Goal: Feedback & Contribution: Submit feedback/report problem

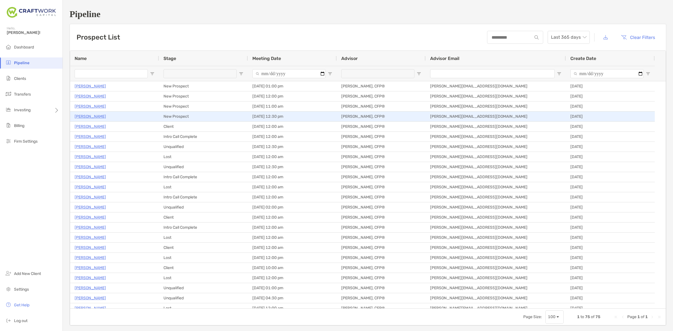
click at [86, 117] on p "[PERSON_NAME]" at bounding box center [90, 116] width 31 height 7
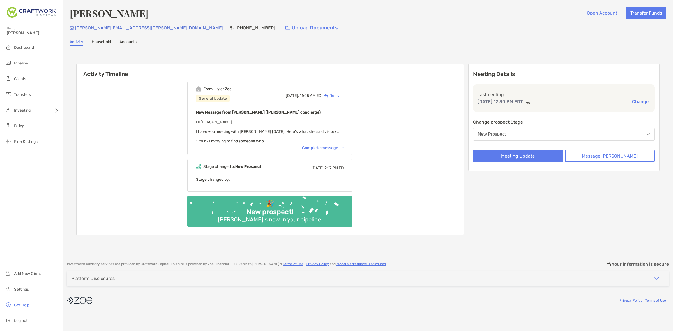
click at [328, 146] on div "Complete message" at bounding box center [323, 148] width 42 height 5
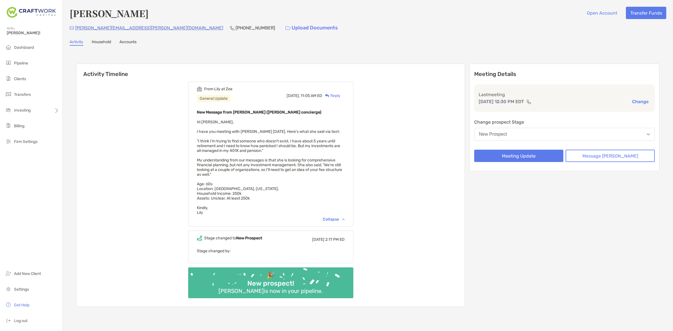
drag, startPoint x: 297, startPoint y: 148, endPoint x: 305, endPoint y: 180, distance: 33.1
click at [305, 180] on div "New Message from Lily Kraus (Zoe concierge) Hi Daniel, I have you meeting with …" at bounding box center [271, 162] width 148 height 106
drag, startPoint x: 306, startPoint y: 188, endPoint x: 298, endPoint y: 148, distance: 41.3
click at [298, 148] on div "New Message from Lily Kraus (Zoe concierge) Hi Daniel, I have you meeting with …" at bounding box center [271, 162] width 148 height 106
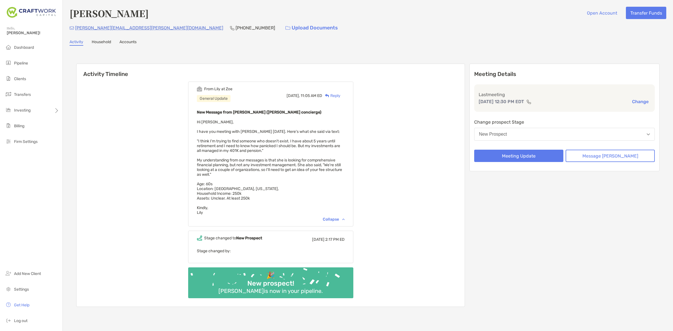
click at [298, 147] on div "New Message from Lily Kraus (Zoe concierge) Hi Daniel, I have you meeting with …" at bounding box center [271, 162] width 148 height 106
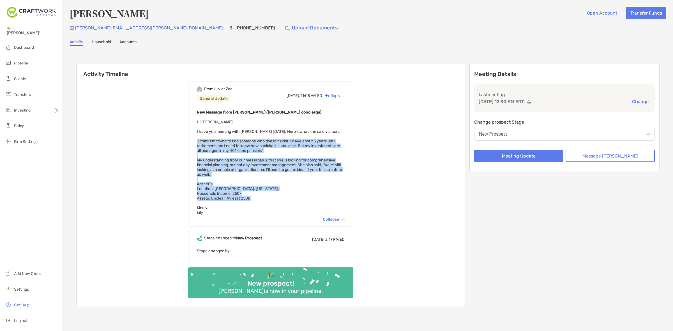
drag, startPoint x: 298, startPoint y: 146, endPoint x: 303, endPoint y: 194, distance: 47.9
click at [303, 194] on div "New Message from Lily Kraus (Zoe concierge) Hi Daniel, I have you meeting with …" at bounding box center [271, 162] width 148 height 106
drag, startPoint x: 303, startPoint y: 194, endPoint x: 313, endPoint y: 135, distance: 59.4
click at [313, 135] on div "New Message from Lily Kraus (Zoe concierge) Hi Daniel, I have you meeting with …" at bounding box center [271, 162] width 148 height 106
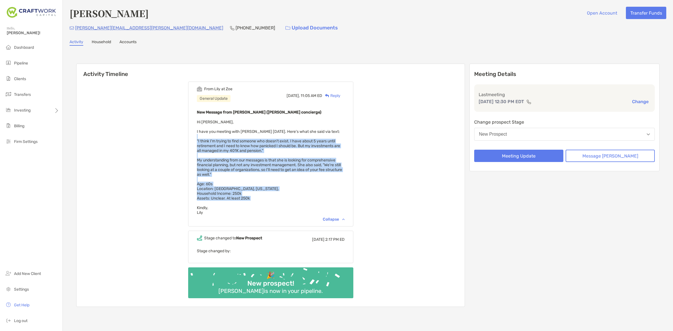
click at [313, 135] on div "New Message from Lily Kraus (Zoe concierge) Hi Daniel, I have you meeting with …" at bounding box center [271, 162] width 148 height 106
drag, startPoint x: 313, startPoint y: 135, endPoint x: 310, endPoint y: 201, distance: 65.7
click at [310, 201] on div "New Message from Lily Kraus (Zoe concierge) Hi Daniel, I have you meeting with …" at bounding box center [271, 162] width 148 height 106
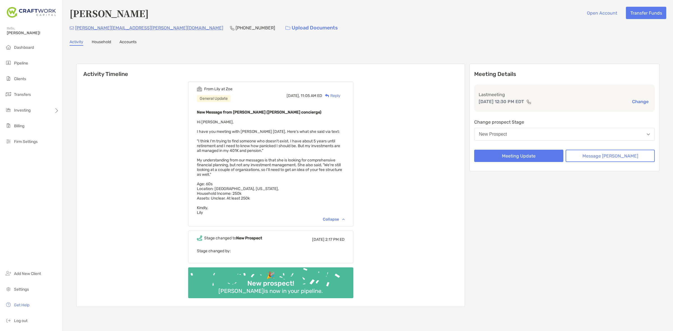
drag, startPoint x: 308, startPoint y: 205, endPoint x: 309, endPoint y: 149, distance: 56.4
click at [309, 149] on div "New Message from Lily Kraus (Zoe concierge) Hi Daniel, I have you meeting with …" at bounding box center [271, 162] width 148 height 106
click at [309, 148] on div "New Message from Lily Kraus (Zoe concierge) Hi Daniel, I have you meeting with …" at bounding box center [271, 162] width 148 height 106
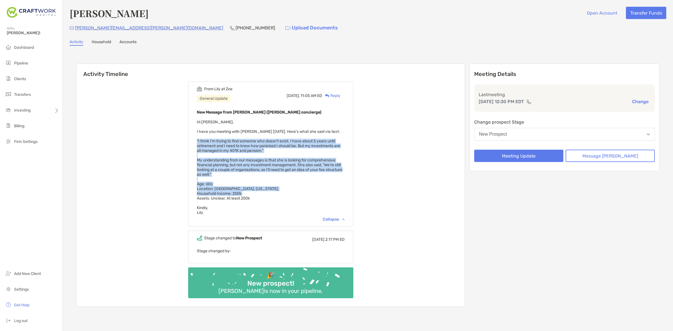
drag, startPoint x: 309, startPoint y: 148, endPoint x: 312, endPoint y: 191, distance: 43.5
click at [312, 191] on div "New Message from Lily Kraus (Zoe concierge) Hi Daniel, I have you meeting with …" at bounding box center [271, 162] width 148 height 106
drag, startPoint x: 222, startPoint y: 131, endPoint x: 245, endPoint y: 185, distance: 58.4
click at [245, 185] on span "Hi Daniel, I have you meeting with Jeanne Flynn today. Here's what she said via…" at bounding box center [269, 167] width 145 height 95
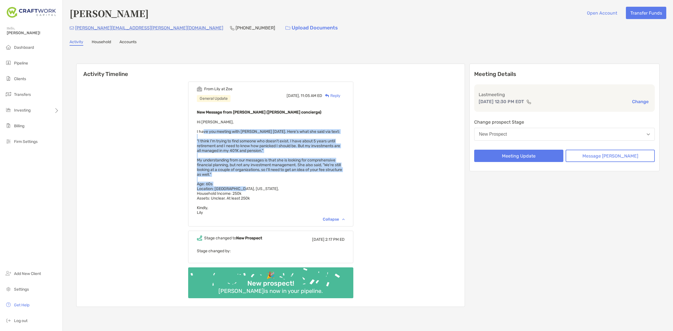
click at [246, 185] on span "Hi Daniel, I have you meeting with Jeanne Flynn today. Here's what she said via…" at bounding box center [269, 167] width 145 height 95
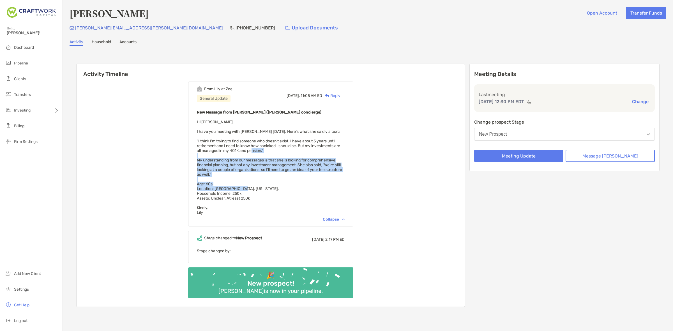
drag, startPoint x: 247, startPoint y: 185, endPoint x: 259, endPoint y: 149, distance: 37.0
click at [259, 149] on span "Hi Daniel, I have you meeting with Jeanne Flynn today. Here's what she said via…" at bounding box center [269, 167] width 145 height 95
click at [258, 149] on span "Hi Daniel, I have you meeting with Jeanne Flynn today. Here's what she said via…" at bounding box center [269, 167] width 145 height 95
drag, startPoint x: 259, startPoint y: 155, endPoint x: 264, endPoint y: 198, distance: 42.9
click at [264, 198] on div "New Message from Lily Kraus (Zoe concierge) Hi Daniel, I have you meeting with …" at bounding box center [271, 162] width 148 height 106
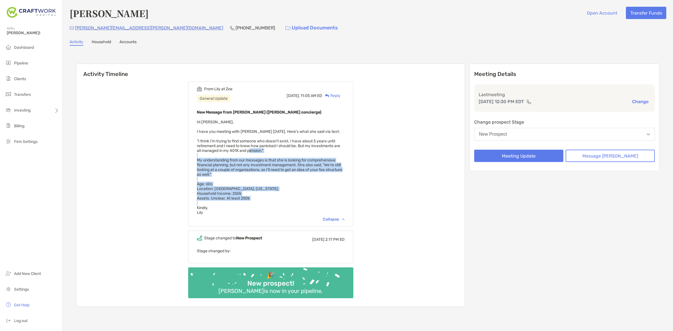
click at [264, 196] on div "New Message from Lily Kraus (Zoe concierge) Hi Daniel, I have you meeting with …" at bounding box center [271, 162] width 148 height 106
click at [264, 192] on div "New Message from Lily Kraus (Zoe concierge) Hi Daniel, I have you meeting with …" at bounding box center [271, 162] width 148 height 106
drag, startPoint x: 264, startPoint y: 185, endPoint x: 286, endPoint y: 160, distance: 33.8
click at [286, 160] on span "Hi Daniel, I have you meeting with Jeanne Flynn today. Here's what she said via…" at bounding box center [269, 167] width 145 height 95
drag, startPoint x: 298, startPoint y: 145, endPoint x: 296, endPoint y: 171, distance: 26.2
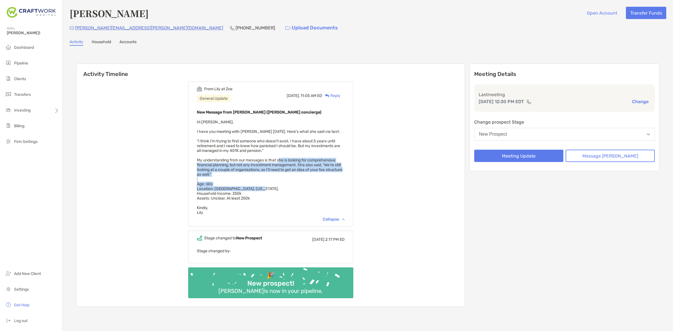
click at [296, 171] on div "New Message from Lily Kraus (Zoe concierge) Hi Daniel, I have you meeting with …" at bounding box center [271, 162] width 148 height 106
click at [295, 170] on div "New Message from Lily Kraus (Zoe concierge) Hi Daniel, I have you meeting with …" at bounding box center [271, 162] width 148 height 106
drag, startPoint x: 295, startPoint y: 170, endPoint x: 303, endPoint y: 143, distance: 27.9
click at [303, 143] on div "New Message from Lily Kraus (Zoe concierge) Hi Daniel, I have you meeting with …" at bounding box center [271, 162] width 148 height 106
click at [303, 143] on span "Hi Daniel, I have you meeting with Jeanne Flynn today. Here's what she said via…" at bounding box center [269, 167] width 145 height 95
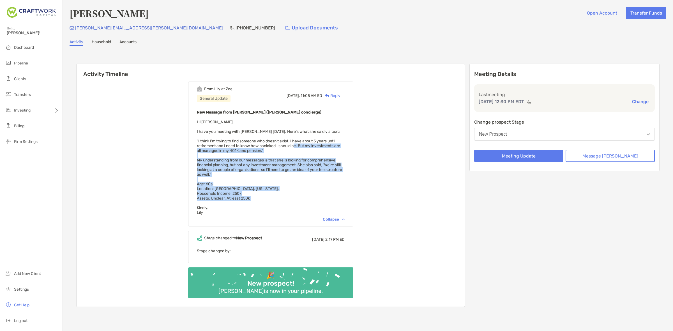
drag, startPoint x: 304, startPoint y: 142, endPoint x: 303, endPoint y: 192, distance: 49.4
click at [303, 192] on div "New Message from Lily Kraus (Zoe concierge) Hi Daniel, I have you meeting with …" at bounding box center [271, 162] width 148 height 106
drag, startPoint x: 303, startPoint y: 192, endPoint x: 308, endPoint y: 151, distance: 40.9
click at [308, 152] on div "New Message from Lily Kraus (Zoe concierge) Hi Daniel, I have you meeting with …" at bounding box center [271, 162] width 148 height 106
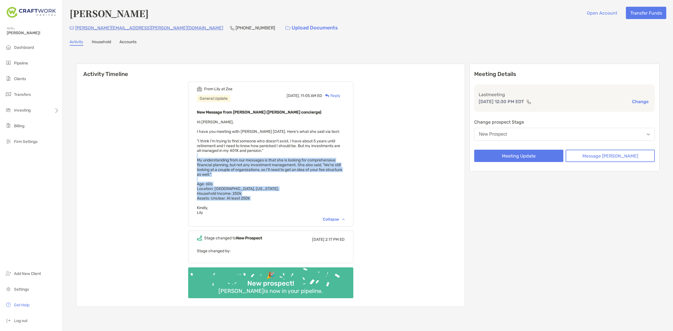
click at [308, 151] on div "New Message from Lily Kraus (Zoe concierge) Hi Daniel, I have you meeting with …" at bounding box center [271, 162] width 148 height 106
drag, startPoint x: 295, startPoint y: 145, endPoint x: 302, endPoint y: 179, distance: 34.7
click at [302, 179] on div "New Message from Lily Kraus (Zoe concierge) Hi Daniel, I have you meeting with …" at bounding box center [271, 162] width 148 height 106
click at [303, 179] on div "New Message from Lily Kraus (Zoe concierge) Hi Daniel, I have you meeting with …" at bounding box center [271, 162] width 148 height 106
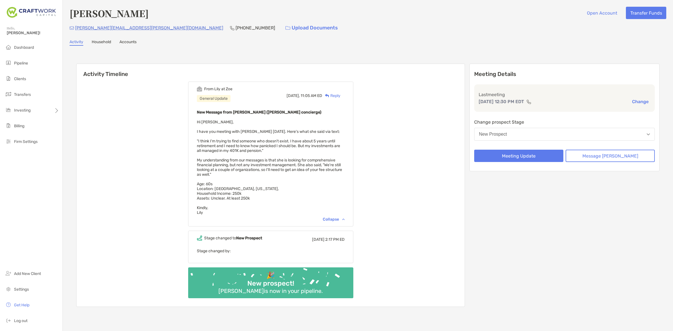
drag, startPoint x: 247, startPoint y: 203, endPoint x: 258, endPoint y: 162, distance: 42.0
click at [258, 162] on div "New Message from Lily Kraus (Zoe concierge) Hi Daniel, I have you meeting with …" at bounding box center [271, 162] width 148 height 106
click at [258, 162] on span "Hi Daniel, I have you meeting with Jeanne Flynn today. Here's what she said via…" at bounding box center [269, 167] width 145 height 95
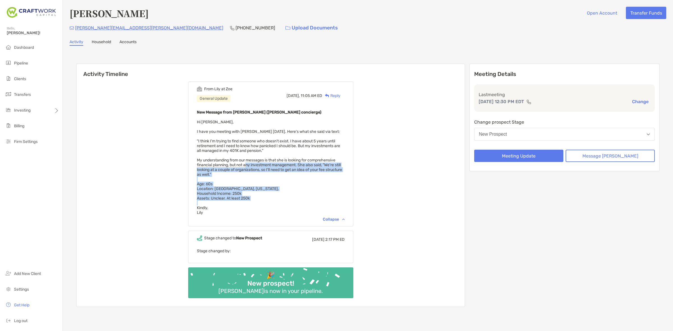
drag, startPoint x: 258, startPoint y: 162, endPoint x: 265, endPoint y: 197, distance: 36.1
click at [265, 197] on div "New Message from Lily Kraus (Zoe concierge) Hi Daniel, I have you meeting with …" at bounding box center [271, 162] width 148 height 106
drag, startPoint x: 265, startPoint y: 197, endPoint x: 269, endPoint y: 175, distance: 22.8
click at [269, 175] on div "New Message from Lily Kraus (Zoe concierge) Hi Daniel, I have you meeting with …" at bounding box center [271, 162] width 148 height 106
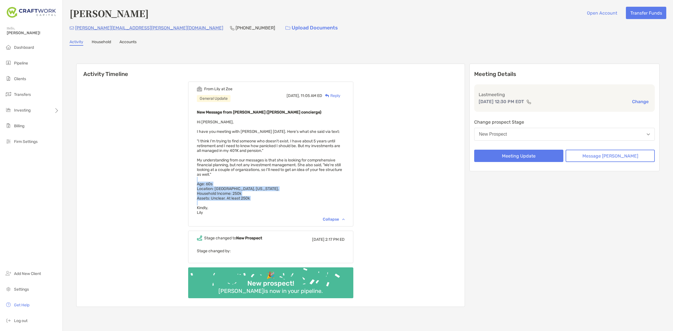
click at [269, 175] on div "New Message from Lily Kraus (Zoe concierge) Hi Daniel, I have you meeting with …" at bounding box center [271, 162] width 148 height 106
drag, startPoint x: 269, startPoint y: 175, endPoint x: 271, endPoint y: 195, distance: 20.8
click at [271, 195] on div "New Message from Lily Kraus (Zoe concierge) Hi Daniel, I have you meeting with …" at bounding box center [271, 162] width 148 height 106
click at [271, 197] on div "New Message from Lily Kraus (Zoe concierge) Hi Daniel, I have you meeting with …" at bounding box center [271, 162] width 148 height 106
click at [268, 176] on div "New Message from Lily Kraus (Zoe concierge) Hi Daniel, I have you meeting with …" at bounding box center [271, 162] width 148 height 106
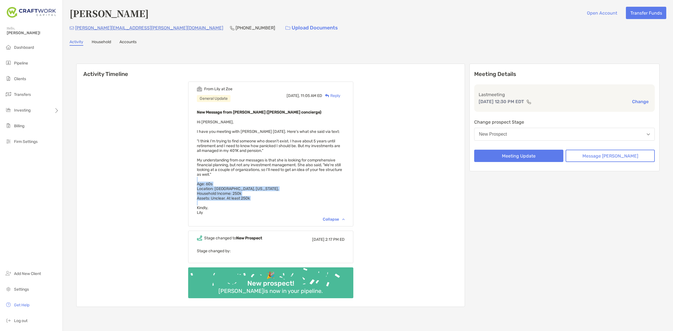
drag, startPoint x: 268, startPoint y: 176, endPoint x: 267, endPoint y: 199, distance: 22.8
click at [267, 199] on div "New Message from Lily Kraus (Zoe concierge) Hi Daniel, I have you meeting with …" at bounding box center [271, 162] width 148 height 106
drag, startPoint x: 267, startPoint y: 199, endPoint x: 272, endPoint y: 176, distance: 23.6
click at [272, 176] on div "New Message from Lily Kraus (Zoe concierge) Hi Daniel, I have you meeting with …" at bounding box center [271, 162] width 148 height 106
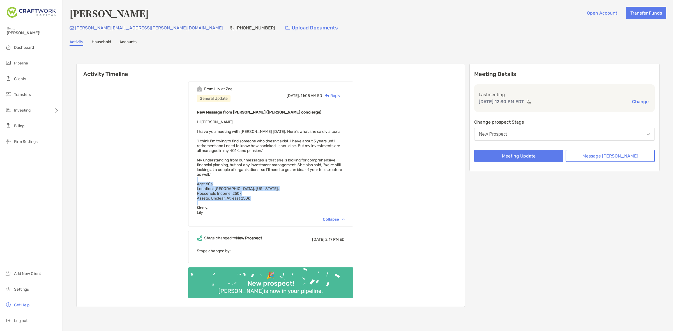
click at [272, 176] on div "New Message from Lily Kraus (Zoe concierge) Hi Daniel, I have you meeting with …" at bounding box center [271, 162] width 148 height 106
drag, startPoint x: 272, startPoint y: 176, endPoint x: 272, endPoint y: 180, distance: 4.8
click at [272, 180] on div "New Message from Lily Kraus (Zoe concierge) Hi Daniel, I have you meeting with …" at bounding box center [271, 162] width 148 height 106
click at [274, 195] on div "New Message from Lily Kraus (Zoe concierge) Hi Daniel, I have you meeting with …" at bounding box center [271, 162] width 148 height 106
click at [273, 195] on div "New Message from Lily Kraus (Zoe concierge) Hi Daniel, I have you meeting with …" at bounding box center [271, 162] width 148 height 106
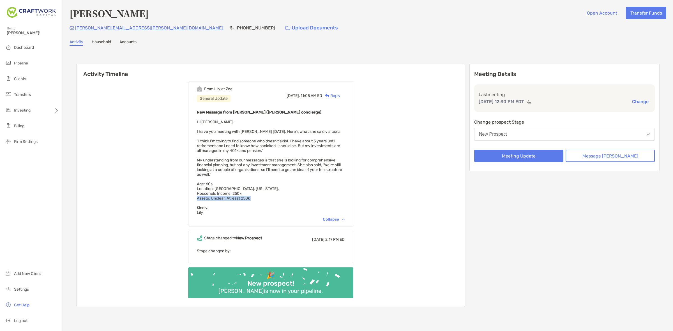
click at [273, 195] on div "New Message from Lily Kraus (Zoe concierge) Hi Daniel, I have you meeting with …" at bounding box center [271, 162] width 148 height 106
click at [273, 178] on div "New Message from Lily Kraus (Zoe concierge) Hi Daniel, I have you meeting with …" at bounding box center [271, 162] width 148 height 106
click at [273, 176] on div "New Message from Lily Kraus (Zoe concierge) Hi Daniel, I have you meeting with …" at bounding box center [271, 162] width 148 height 106
drag, startPoint x: 273, startPoint y: 176, endPoint x: 272, endPoint y: 198, distance: 21.9
click at [272, 198] on div "New Message from Lily Kraus (Zoe concierge) Hi Daniel, I have you meeting with …" at bounding box center [271, 162] width 148 height 106
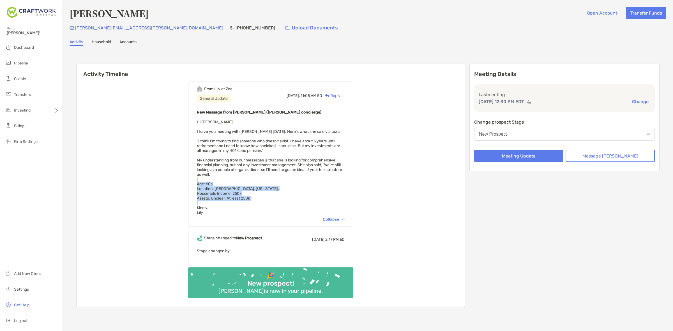
click at [272, 198] on div "New Message from Lily Kraus (Zoe concierge) Hi Daniel, I have you meeting with …" at bounding box center [271, 162] width 148 height 106
drag, startPoint x: 272, startPoint y: 198, endPoint x: 275, endPoint y: 171, distance: 26.8
click at [275, 171] on div "New Message from Lily Kraus (Zoe concierge) Hi Daniel, I have you meeting with …" at bounding box center [271, 162] width 148 height 106
drag, startPoint x: 275, startPoint y: 171, endPoint x: 277, endPoint y: 200, distance: 28.7
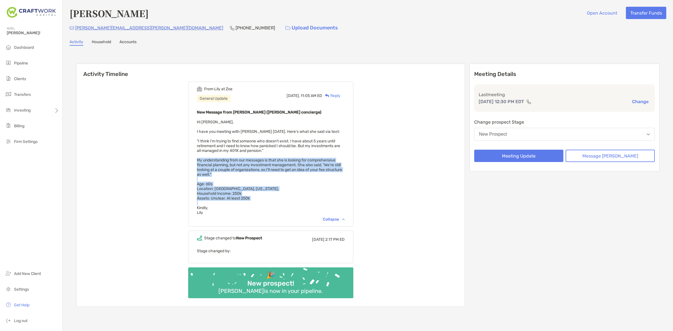
click at [277, 200] on div "New Message from Lily Kraus (Zoe concierge) Hi Daniel, I have you meeting with …" at bounding box center [271, 162] width 148 height 106
drag, startPoint x: 277, startPoint y: 200, endPoint x: 280, endPoint y: 174, distance: 26.0
click at [280, 174] on div "New Message from Lily Kraus (Zoe concierge) Hi Daniel, I have you meeting with …" at bounding box center [271, 162] width 148 height 106
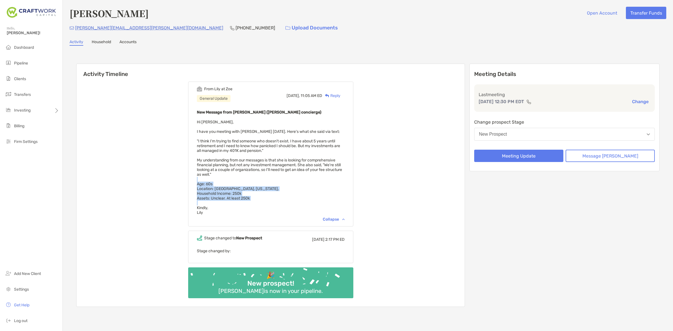
drag, startPoint x: 280, startPoint y: 174, endPoint x: 279, endPoint y: 198, distance: 24.4
click at [279, 198] on div "New Message from Lily Kraus (Zoe concierge) Hi Daniel, I have you meeting with …" at bounding box center [271, 162] width 148 height 106
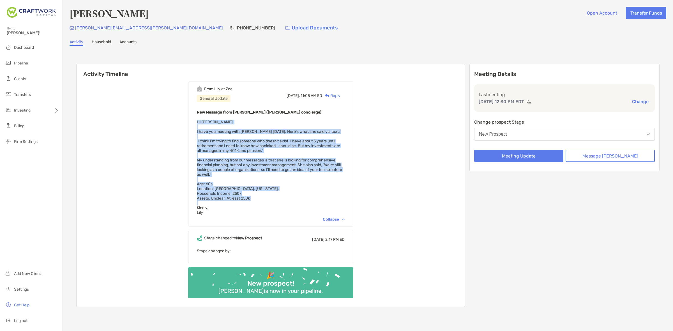
drag, startPoint x: 279, startPoint y: 198, endPoint x: 203, endPoint y: 121, distance: 108.5
click at [203, 121] on div "From Lily at Zoe General Update Today, 11:05 AM ED Reply New Message from Lily …" at bounding box center [270, 154] width 165 height 145
drag, startPoint x: 203, startPoint y: 121, endPoint x: 246, endPoint y: 206, distance: 95.2
click at [246, 206] on div "From Lily at Zoe General Update Today, 11:05 AM ED Reply New Message from Lily …" at bounding box center [270, 154] width 165 height 145
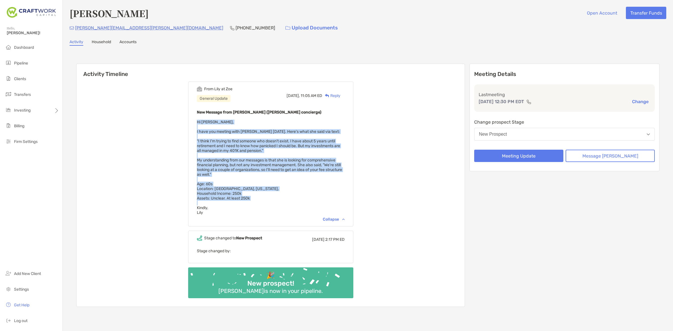
click at [246, 206] on div "New Message from Lily Kraus (Zoe concierge) Hi Daniel, I have you meeting with …" at bounding box center [271, 162] width 148 height 106
drag, startPoint x: 246, startPoint y: 206, endPoint x: 205, endPoint y: 120, distance: 95.2
click at [205, 120] on div "New Message from Lily Kraus (Zoe concierge) Hi Daniel, I have you meeting with …" at bounding box center [271, 162] width 148 height 106
click at [205, 120] on span "Hi Daniel, I have you meeting with Jeanne Flynn today. Here's what she said via…" at bounding box center [269, 167] width 145 height 95
drag, startPoint x: 205, startPoint y: 120, endPoint x: 257, endPoint y: 208, distance: 102.0
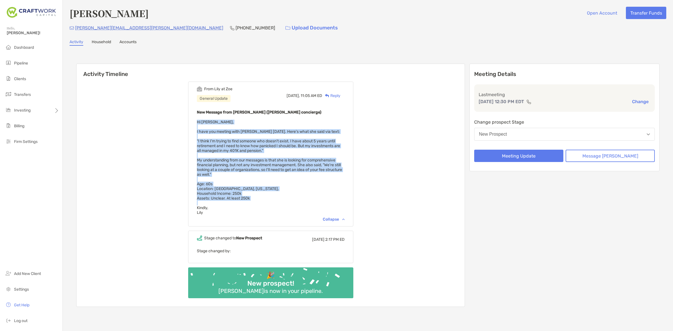
click at [257, 208] on div "New Message from Lily Kraus (Zoe concierge) Hi Daniel, I have you meeting with …" at bounding box center [271, 162] width 148 height 106
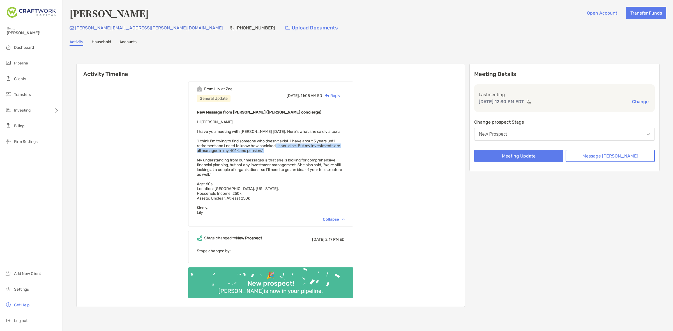
drag, startPoint x: 282, startPoint y: 142, endPoint x: 290, endPoint y: 153, distance: 13.6
click at [290, 153] on div "New Message from Lily Kraus (Zoe concierge) Hi Daniel, I have you meeting with …" at bounding box center [271, 162] width 148 height 106
drag, startPoint x: 290, startPoint y: 153, endPoint x: 278, endPoint y: 137, distance: 20.0
click at [278, 137] on div "New Message from Lily Kraus (Zoe concierge) Hi Daniel, I have you meeting with …" at bounding box center [271, 162] width 148 height 106
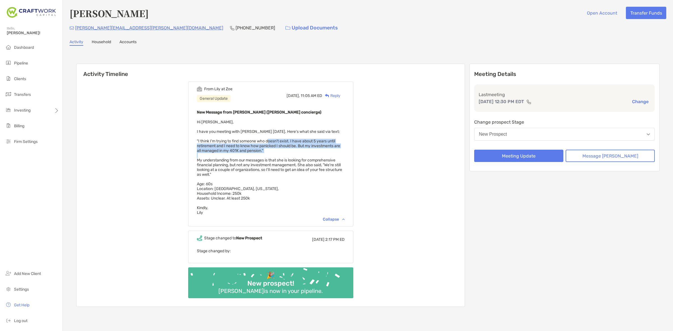
click at [278, 137] on span "Hi Daniel, I have you meeting with Jeanne Flynn today. Here's what she said via…" at bounding box center [269, 167] width 145 height 95
drag, startPoint x: 278, startPoint y: 137, endPoint x: 291, endPoint y: 174, distance: 39.2
click at [291, 174] on div "New Message from Lily Kraus (Zoe concierge) Hi Daniel, I have you meeting with …" at bounding box center [271, 162] width 148 height 106
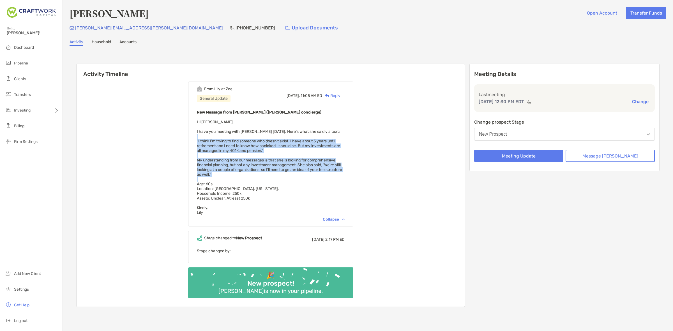
drag, startPoint x: 291, startPoint y: 174, endPoint x: 284, endPoint y: 134, distance: 40.5
click at [284, 134] on div "New Message from Lily Kraus (Zoe concierge) Hi Daniel, I have you meeting with …" at bounding box center [271, 162] width 148 height 106
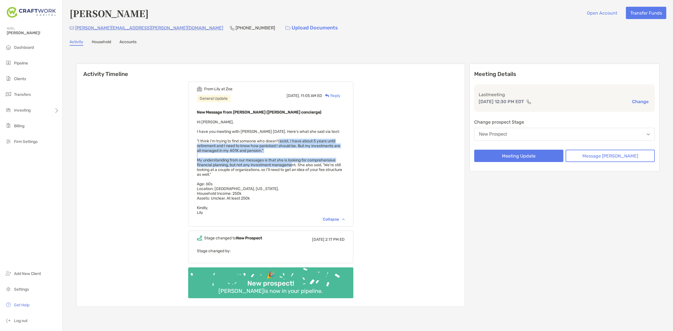
click at [302, 162] on span "Hi Daniel, I have you meeting with Jeanne Flynn today. Here's what she said via…" at bounding box center [269, 167] width 145 height 95
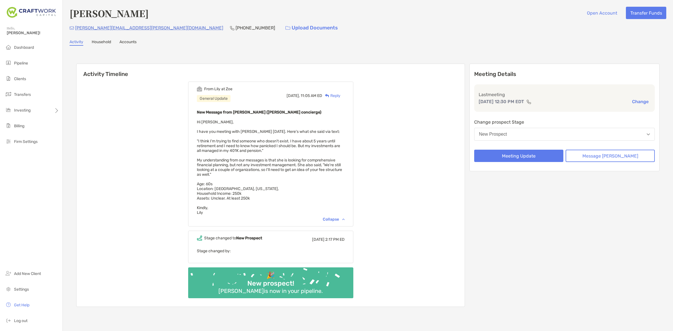
click at [332, 185] on div "New Message from Lily Kraus (Zoe concierge) Hi Daniel, I have you meeting with …" at bounding box center [271, 162] width 148 height 106
drag, startPoint x: 302, startPoint y: 158, endPoint x: 304, endPoint y: 170, distance: 11.7
click at [304, 170] on div "New Message from Lily Kraus (Zoe concierge) Hi Daniel, I have you meeting with …" at bounding box center [271, 162] width 148 height 106
drag, startPoint x: 304, startPoint y: 170, endPoint x: 307, endPoint y: 169, distance: 3.0
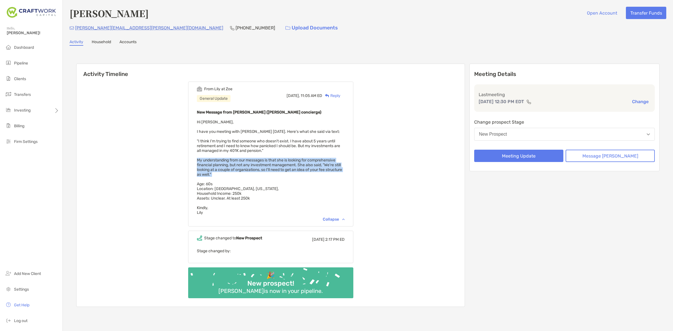
click at [307, 169] on div "New Message from Lily Kraus (Zoe concierge) Hi Daniel, I have you meeting with …" at bounding box center [271, 162] width 148 height 106
drag, startPoint x: 306, startPoint y: 159, endPoint x: 307, endPoint y: 176, distance: 17.2
click at [307, 176] on div "New Message from Lily Kraus (Zoe concierge) Hi Daniel, I have you meeting with …" at bounding box center [271, 162] width 148 height 106
click at [542, 151] on button "Meeting Update" at bounding box center [518, 156] width 89 height 12
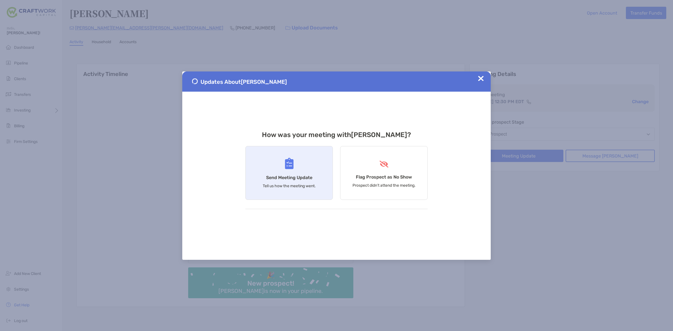
click at [284, 170] on div "Send Meeting Update Tell us how the meeting went." at bounding box center [289, 173] width 88 height 54
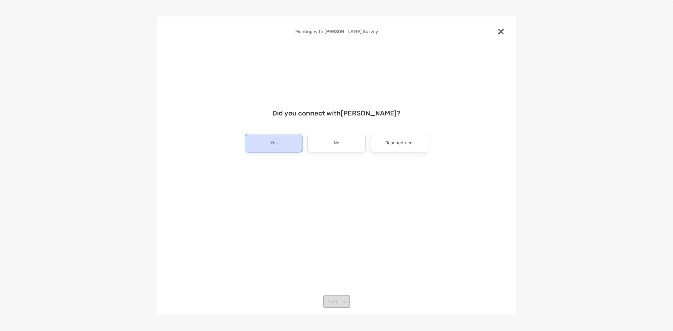
click at [277, 148] on p "Yes" at bounding box center [273, 143] width 7 height 9
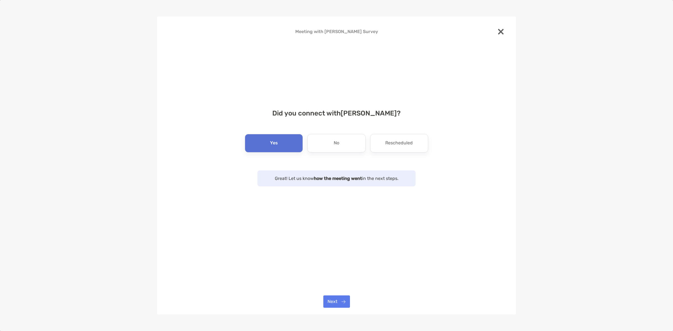
click at [330, 295] on div "Meeting with Jeanne Flynn Survey Did you connect with Jeanne Flynn ? Yes No Res…" at bounding box center [336, 166] width 359 height 298
click at [331, 302] on button "Next" at bounding box center [336, 302] width 27 height 12
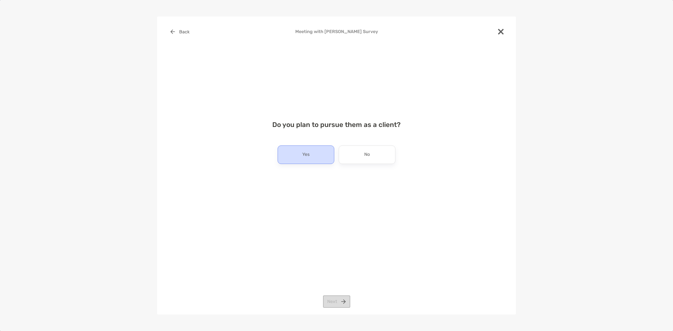
click at [308, 151] on p "Yes" at bounding box center [305, 154] width 7 height 9
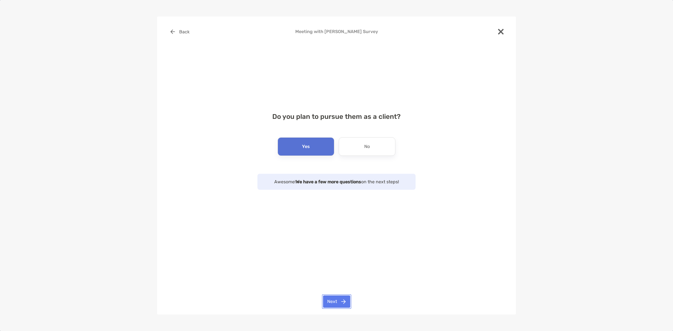
click at [334, 299] on button "Next" at bounding box center [336, 302] width 27 height 12
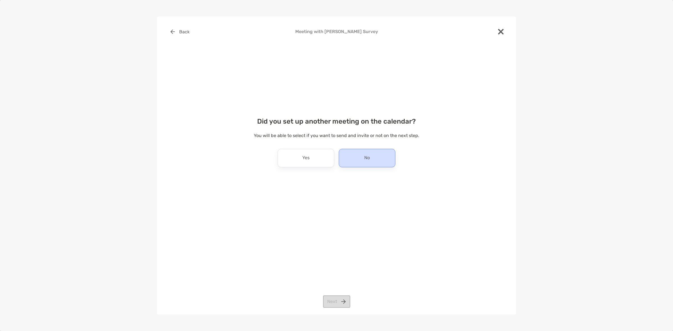
click at [353, 157] on div "No" at bounding box center [367, 158] width 57 height 19
click at [336, 300] on button "Next" at bounding box center [336, 302] width 27 height 12
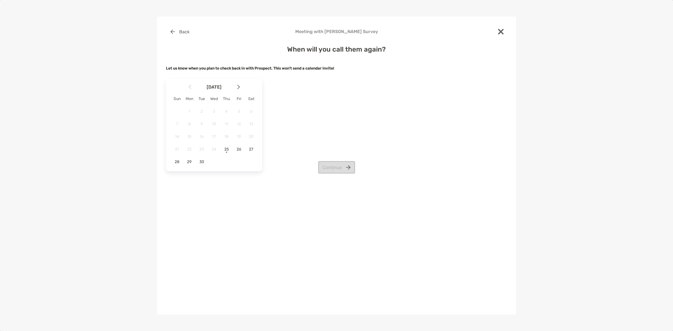
click at [242, 89] on div at bounding box center [241, 87] width 10 height 12
click at [239, 124] on span "10" at bounding box center [239, 124] width 10 height 5
click at [332, 166] on button "Continue" at bounding box center [336, 167] width 37 height 12
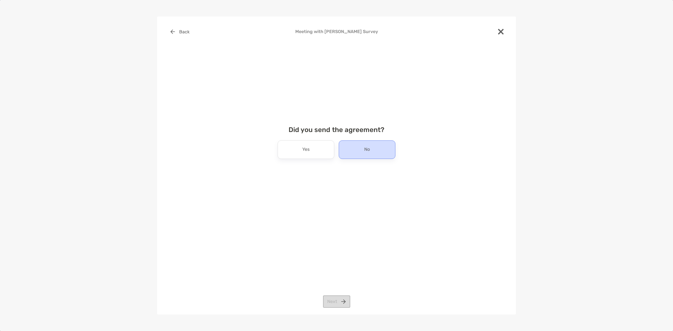
click at [378, 153] on div "No" at bounding box center [367, 150] width 57 height 19
click at [328, 302] on button "Next" at bounding box center [336, 302] width 27 height 12
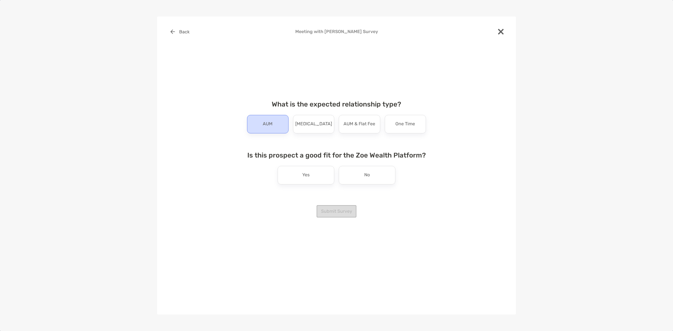
click at [268, 126] on p "AUM" at bounding box center [268, 124] width 10 height 9
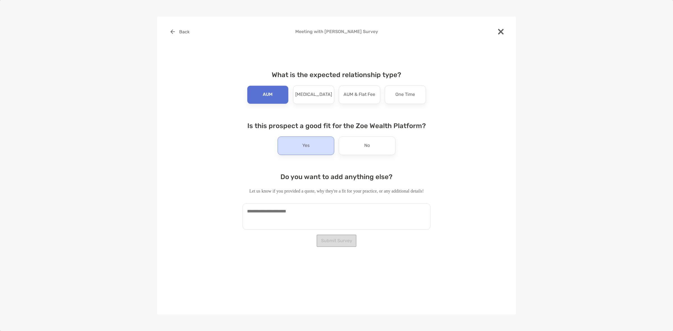
click at [327, 152] on div "Yes" at bounding box center [306, 146] width 57 height 19
click at [331, 203] on div "Do you want to add anything else? Let us know if you provided a quote, why they…" at bounding box center [337, 201] width 188 height 57
click at [330, 209] on textarea at bounding box center [337, 217] width 188 height 26
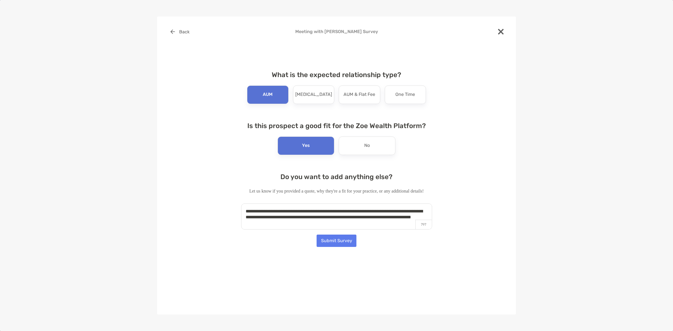
type textarea "**********"
click at [323, 241] on button "Submit Survey" at bounding box center [337, 241] width 40 height 12
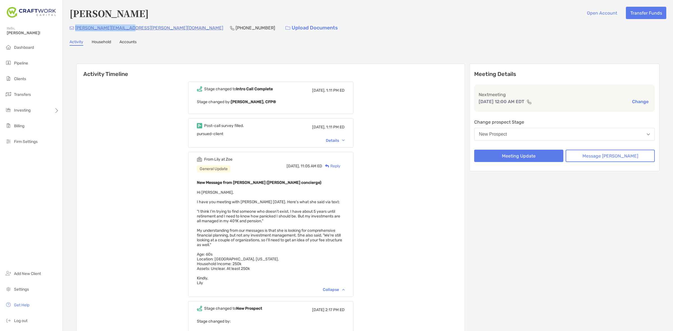
drag, startPoint x: 128, startPoint y: 28, endPoint x: 75, endPoint y: 29, distance: 53.3
click at [75, 29] on div "jeanne.flynn@gmail.com (919) 398-8715 Upload Documents" at bounding box center [368, 28] width 597 height 12
copy p "jeanne.flynn@gmail.com"
drag, startPoint x: 170, startPoint y: 30, endPoint x: 139, endPoint y: 33, distance: 31.3
click at [139, 33] on div "Jeanne Flynn Open Account Transfer Funds jeanne.flynn@gmail.com (919) 398-8715 …" at bounding box center [368, 199] width 610 height 398
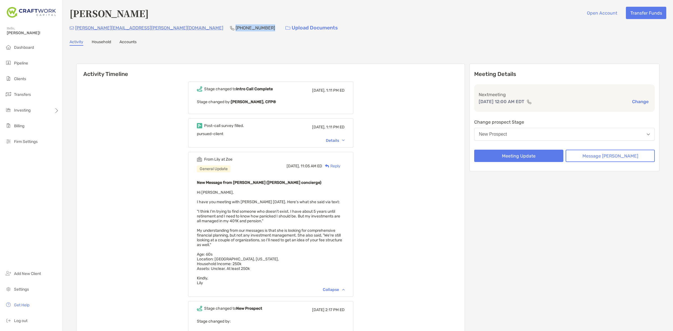
copy p "(919) 398-8715"
